Goal: Task Accomplishment & Management: Manage account settings

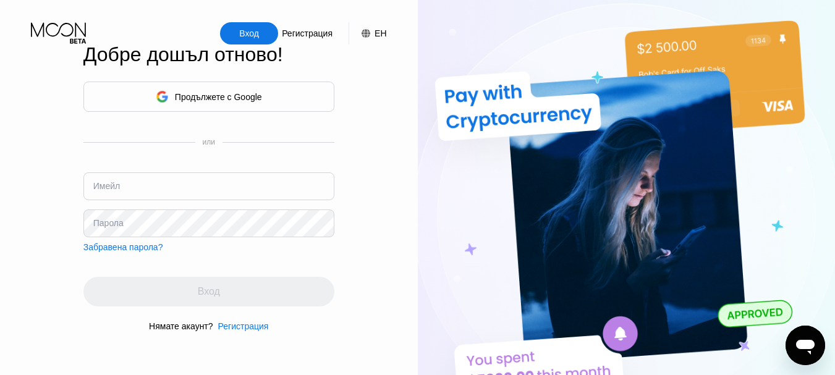
type input "[EMAIL_ADDRESS][DOMAIN_NAME]"
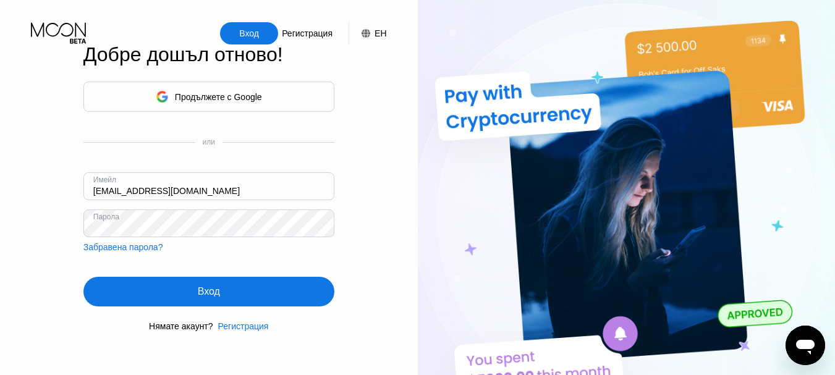
click at [61, 30] on icon at bounding box center [60, 33] width 58 height 22
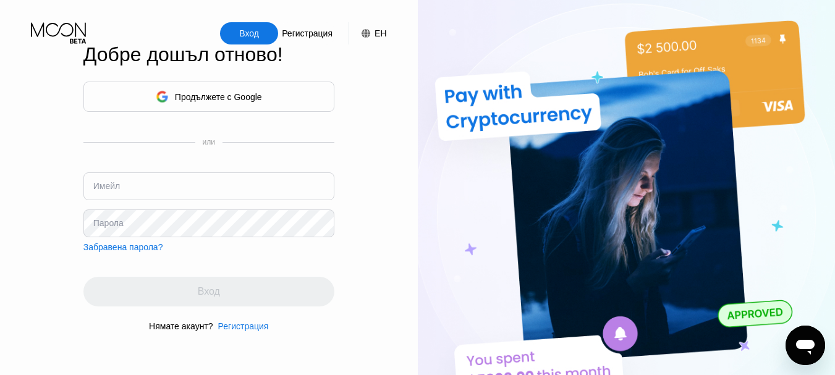
type input "[EMAIL_ADDRESS][DOMAIN_NAME]"
click at [341, 326] on div "Вход Регистрация ЕН Език Изберете елемент Запазване Добре дошъл отново! Продълж…" at bounding box center [209, 206] width 418 height 413
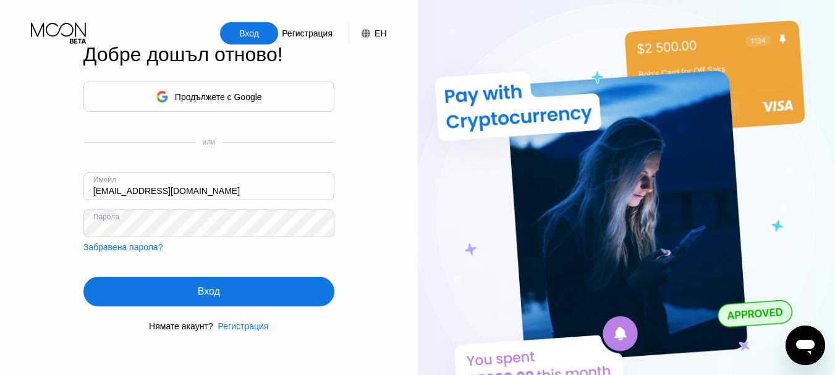
click at [212, 297] on font "Вход" at bounding box center [209, 291] width 22 height 11
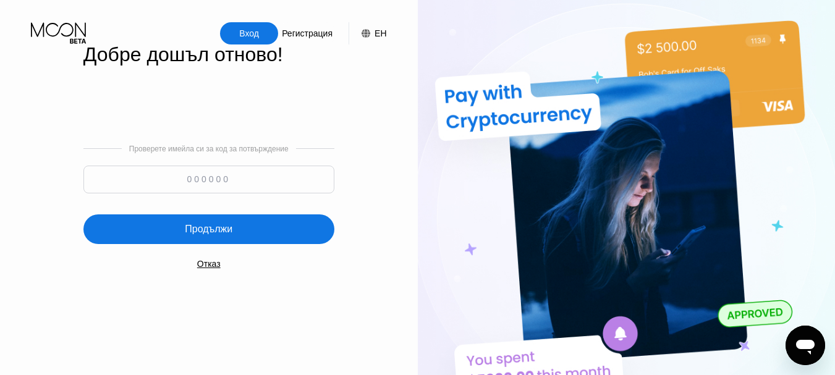
click at [245, 173] on input at bounding box center [208, 180] width 251 height 28
type input "573655"
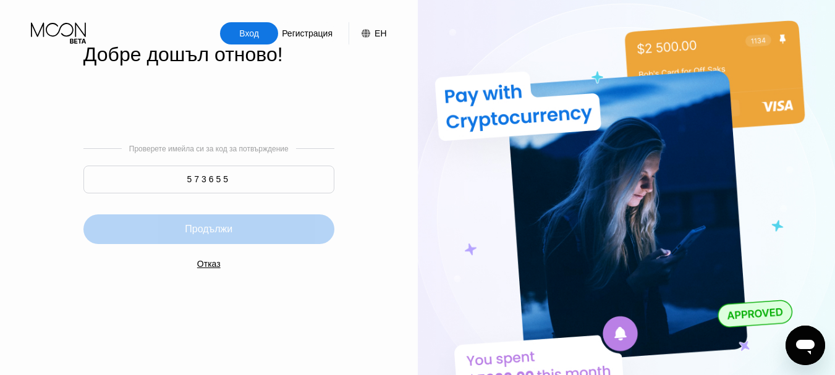
click at [216, 226] on font "Продължи" at bounding box center [209, 229] width 48 height 11
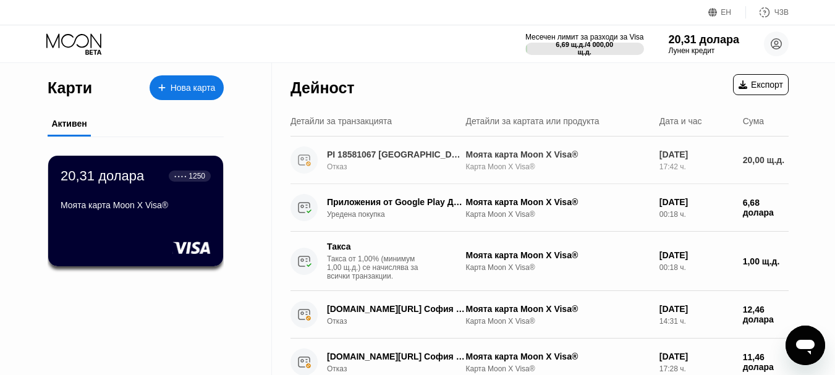
click at [486, 160] on font "Моята карта Moon X Visa®" at bounding box center [522, 155] width 113 height 10
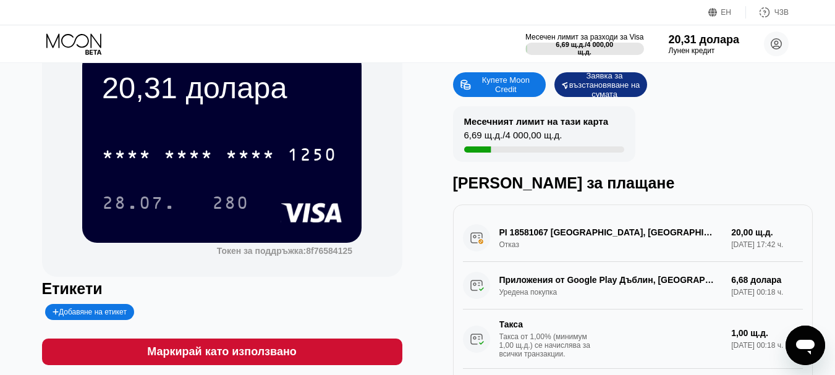
scroll to position [124, 0]
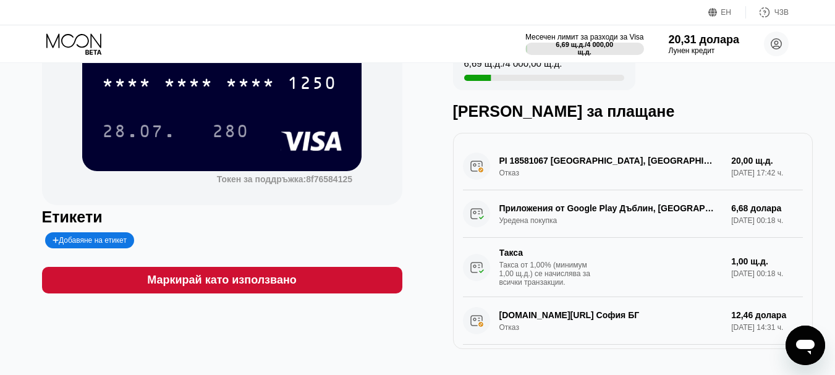
click at [735, 177] on div "PI 18581067 АМСТЕРДАМ, Нидерландия Отказ 20,00 щ.д. 19 септември 2025 г., 17:42…" at bounding box center [633, 167] width 341 height 48
click at [483, 173] on div "PI 18581067 АМСТЕРДАМ, Нидерландия Отказ 20,00 щ.д. 19 септември 2025 г., 17:42…" at bounding box center [633, 167] width 341 height 48
click at [545, 167] on div "PI 18581067 АМСТЕРДАМ, Нидерландия Отказ 20,00 щ.д. 19 септември 2025 г., 17:42…" at bounding box center [633, 167] width 341 height 48
click at [647, 167] on div "PI 18581067 АМСТЕРДАМ, Нидерландия Отказ 20,00 щ.д. 19 септември 2025 г., 17:42…" at bounding box center [633, 167] width 341 height 48
click at [735, 165] on div "PI 18581067 АМСТЕРДАМ, Нидерландия Отказ 20,00 щ.д. 19 септември 2025 г., 17:42…" at bounding box center [633, 167] width 341 height 48
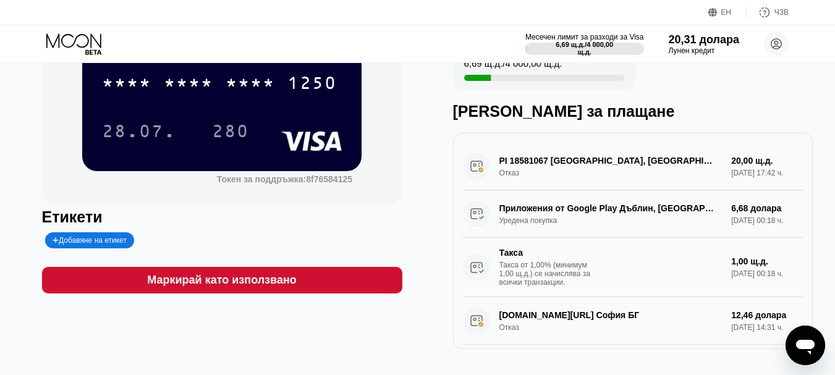
click at [735, 165] on div "PI 18581067 АМСТЕРДАМ, Нидерландия Отказ 20,00 щ.д. 19 септември 2025 г., 17:42…" at bounding box center [633, 167] width 341 height 48
click at [756, 185] on div "PI 18581067 АМСТЕРДАМ, Нидерландия Отказ 20,00 щ.д. 19 септември 2025 г., 17:42…" at bounding box center [633, 167] width 341 height 48
drag, startPoint x: 750, startPoint y: 182, endPoint x: 831, endPoint y: 99, distance: 116.3
click at [831, 99] on div "20,31 долара * * * * * * * * * * * * 1250 28.07. 280 Токен за поддръжка: 8f7658…" at bounding box center [417, 159] width 835 height 441
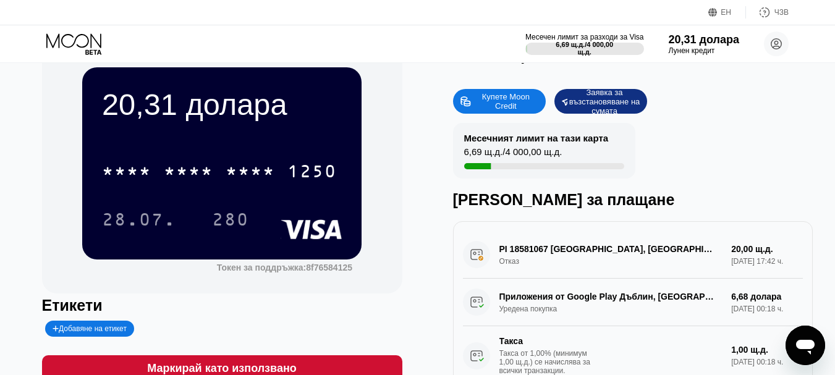
scroll to position [0, 0]
